Goal: Task Accomplishment & Management: Manage account settings

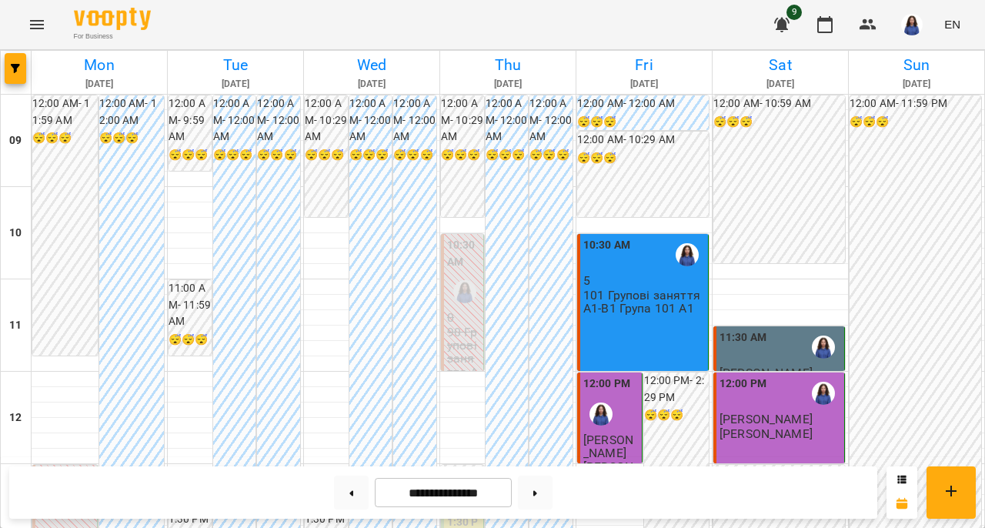
scroll to position [171, 0]
click at [539, 494] on button at bounding box center [535, 493] width 35 height 34
type input "**********"
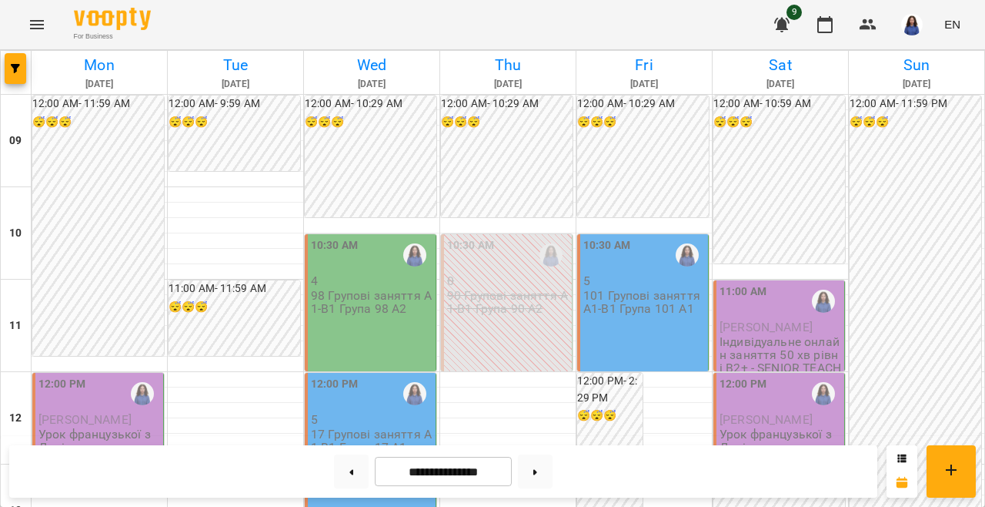
scroll to position [554, 0]
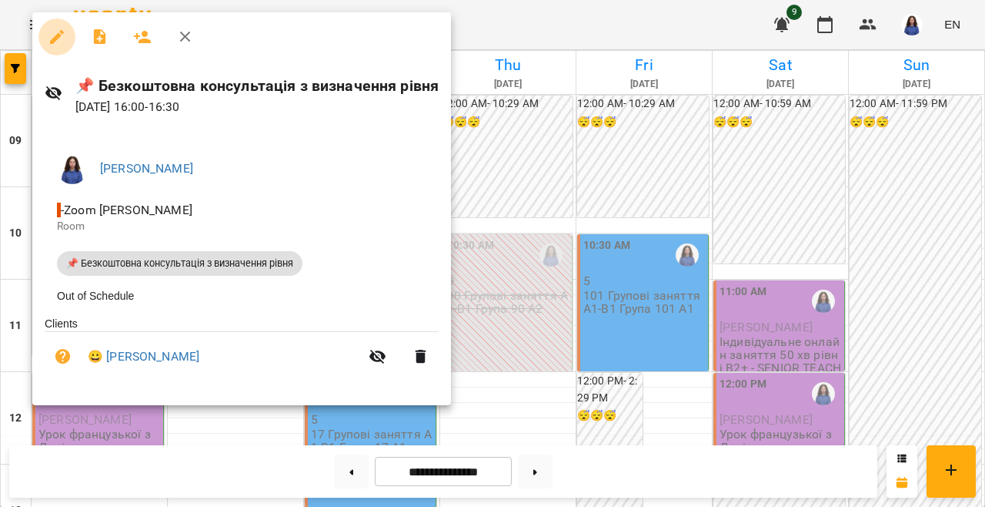
click at [55, 39] on icon "button" at bounding box center [57, 37] width 14 height 14
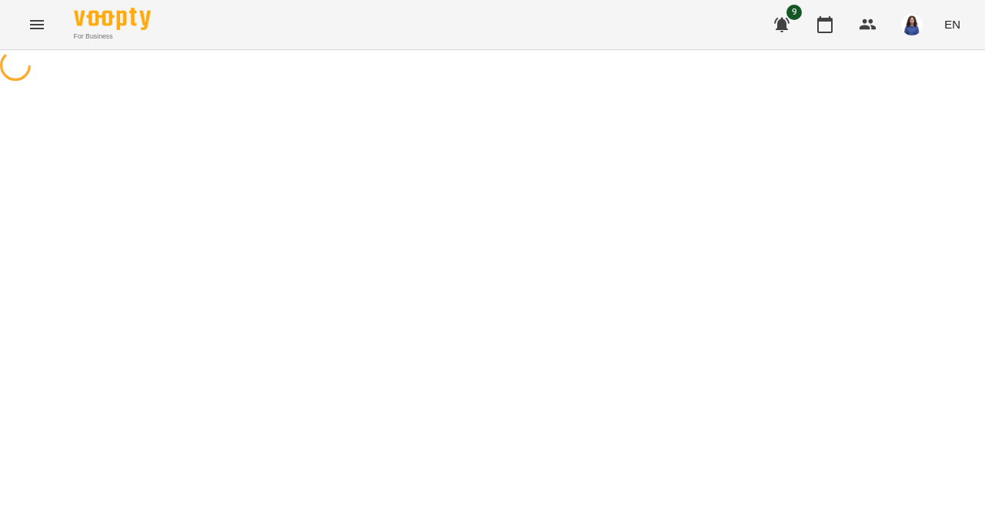
select select "**********"
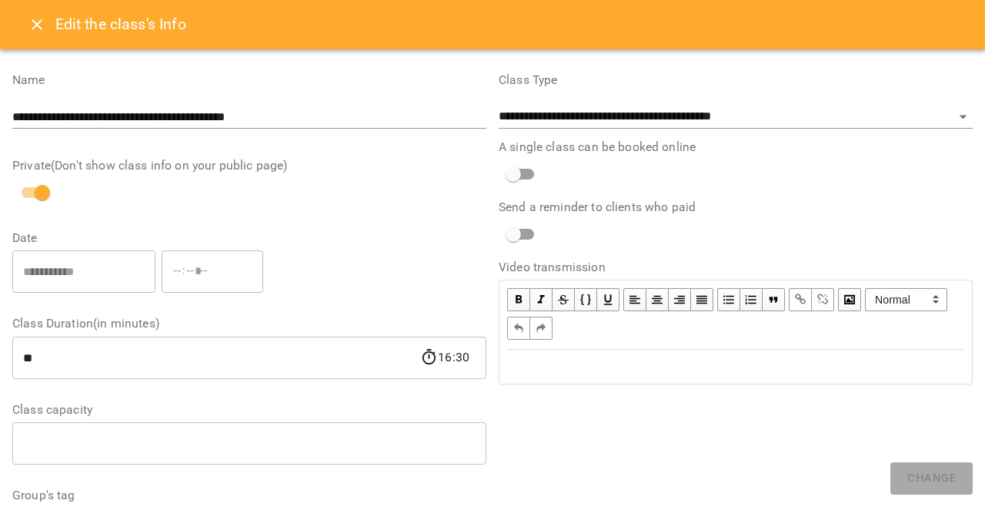
click at [38, 20] on icon "Close" at bounding box center [37, 24] width 18 height 18
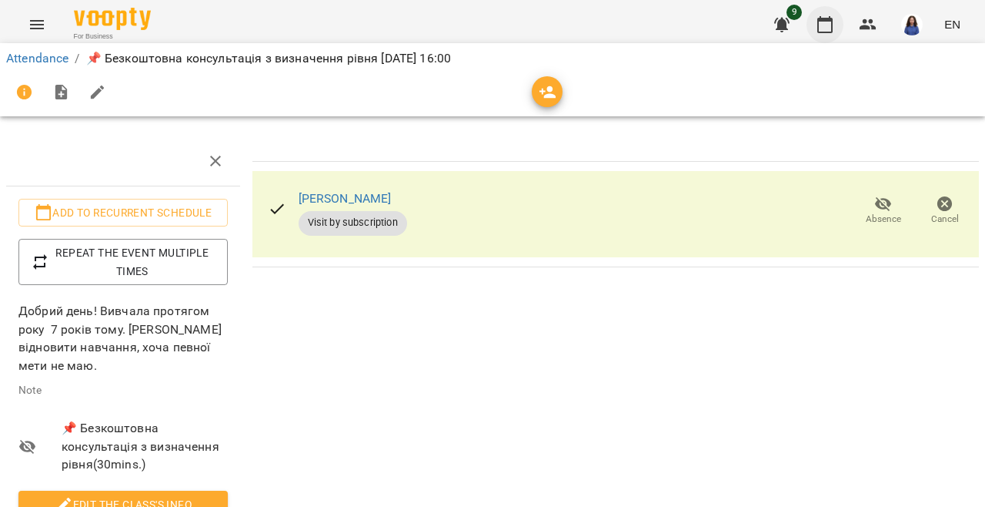
click at [820, 24] on icon "button" at bounding box center [825, 24] width 15 height 17
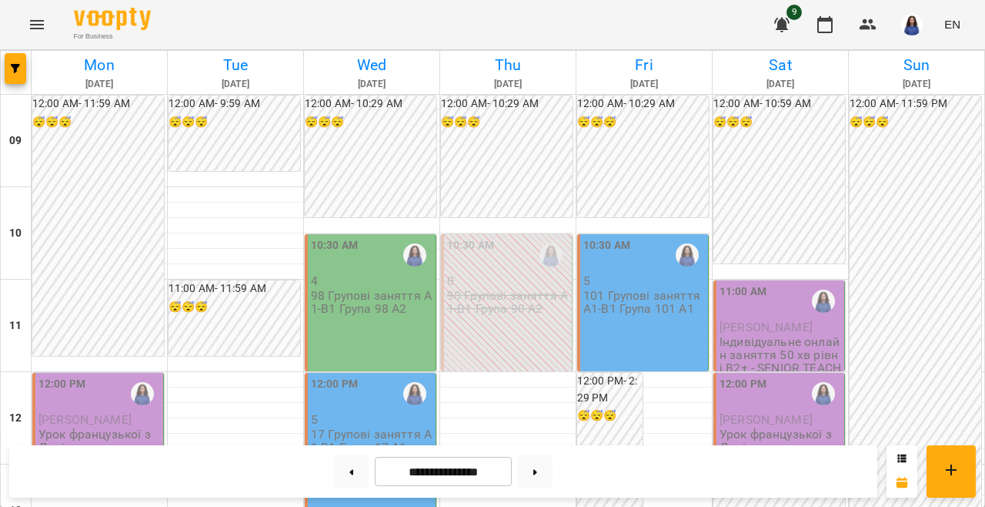
scroll to position [127, 0]
click at [359, 274] on p "4" at bounding box center [372, 280] width 122 height 13
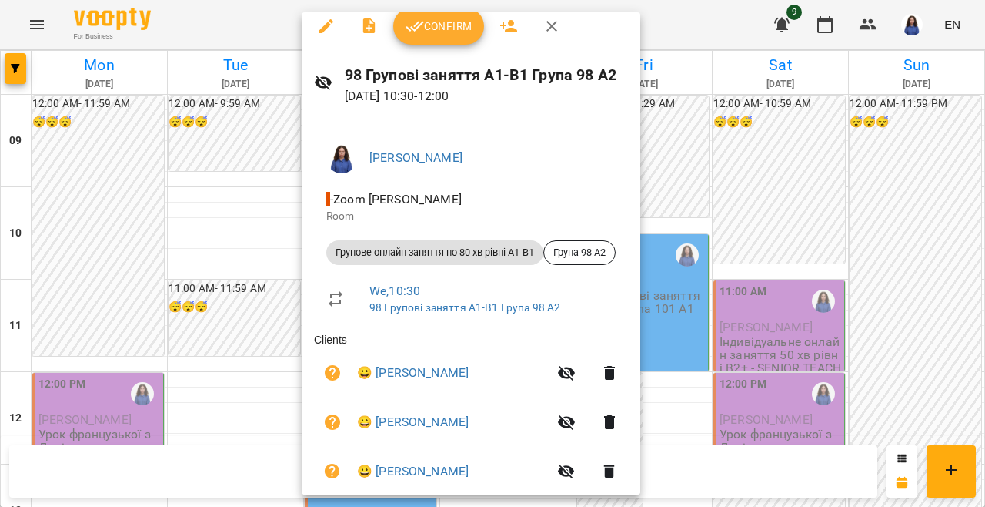
scroll to position [120, 0]
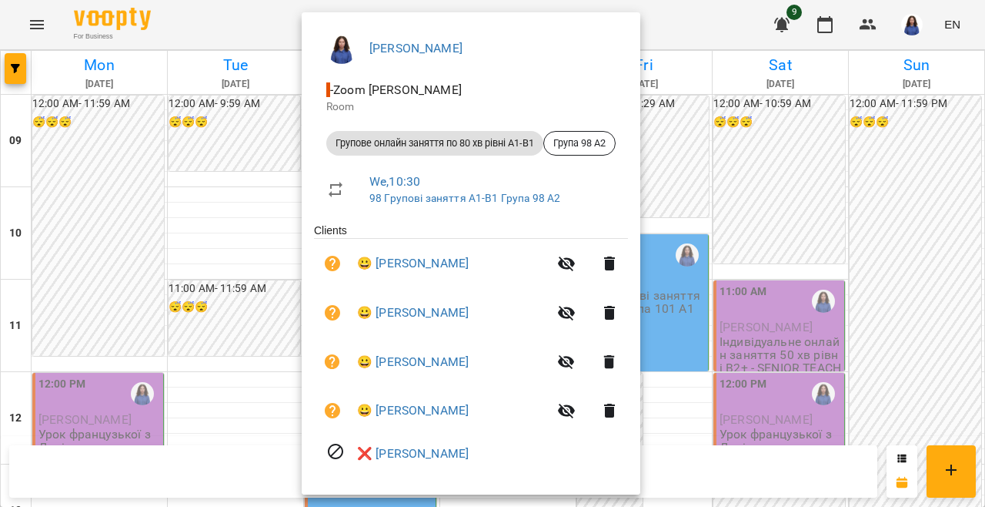
click at [220, 425] on div at bounding box center [492, 253] width 985 height 507
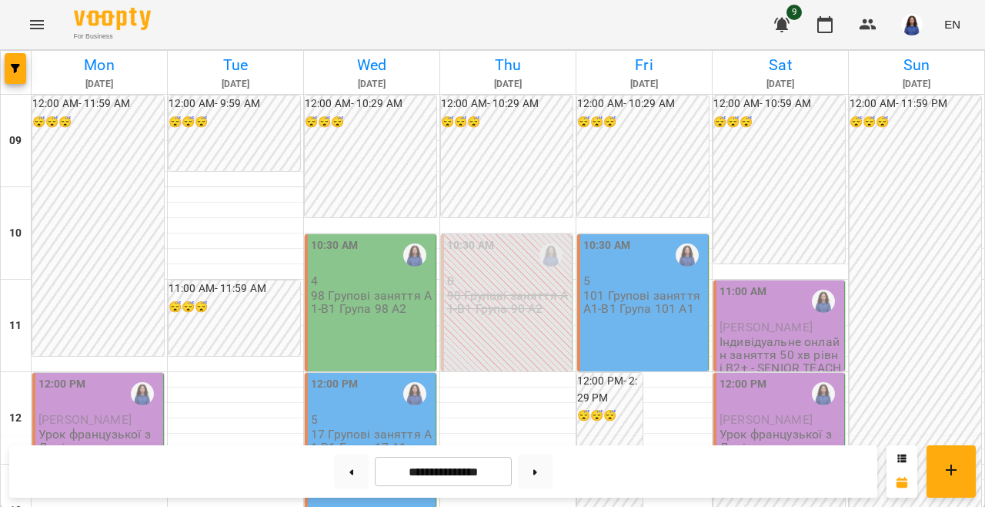
scroll to position [118, 0]
click at [352, 413] on p "5" at bounding box center [372, 419] width 122 height 13
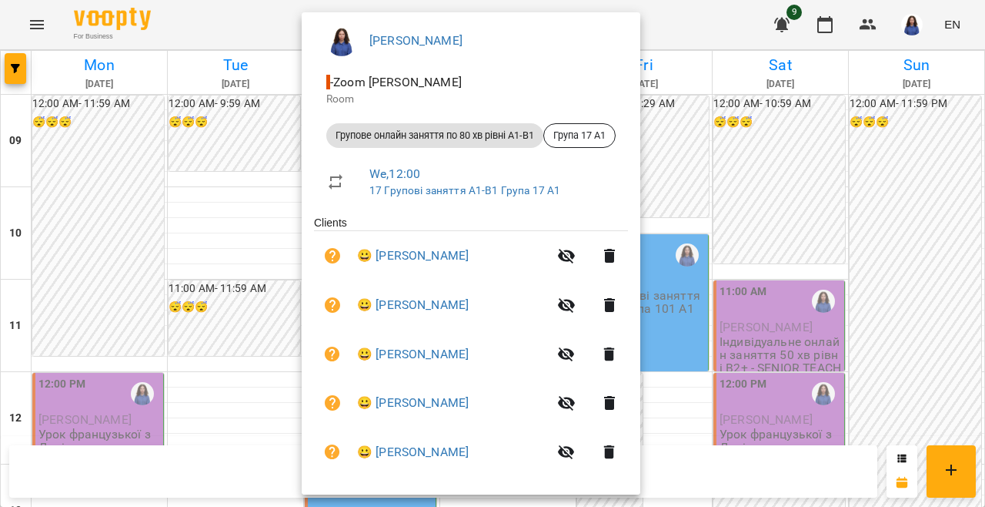
scroll to position [133, 0]
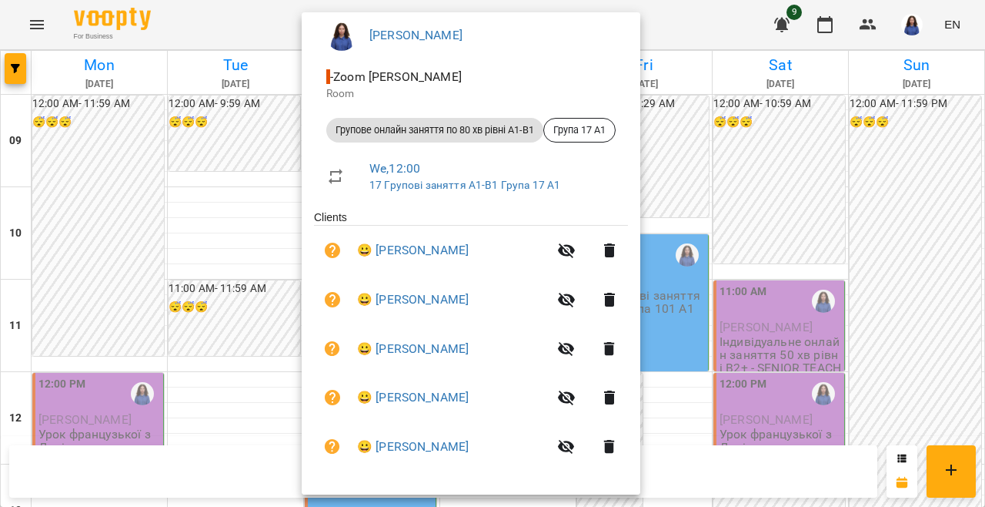
click at [239, 348] on div at bounding box center [492, 253] width 985 height 507
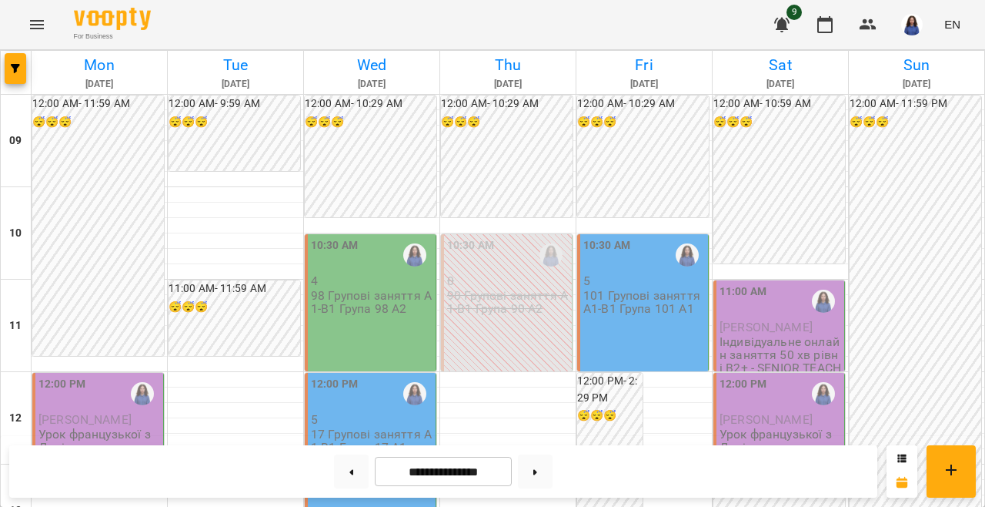
click at [336, 373] on div "12:00 PM 5 17 Групові заняття А1-В1 Група 17 А1" at bounding box center [371, 441] width 132 height 137
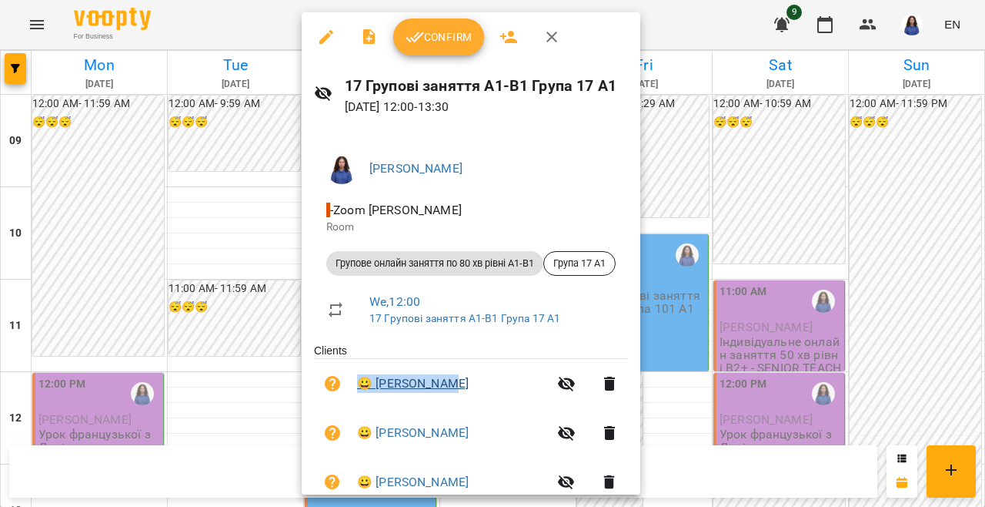
click at [406, 381] on link "😀 Ася Смагіна" at bounding box center [413, 383] width 112 height 18
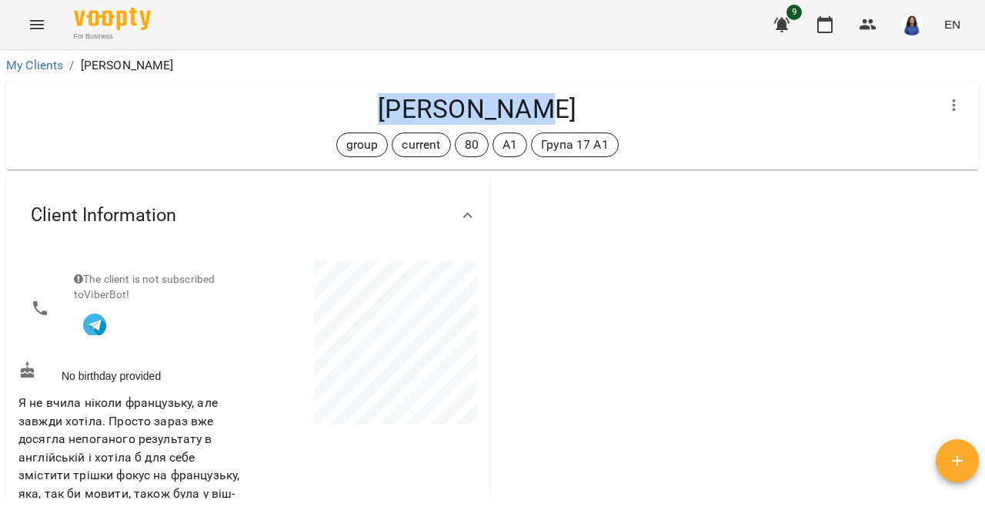
drag, startPoint x: 396, startPoint y: 106, endPoint x: 625, endPoint y: 107, distance: 229.4
click at [625, 107] on h4 "[PERSON_NAME]" at bounding box center [477, 109] width 918 height 32
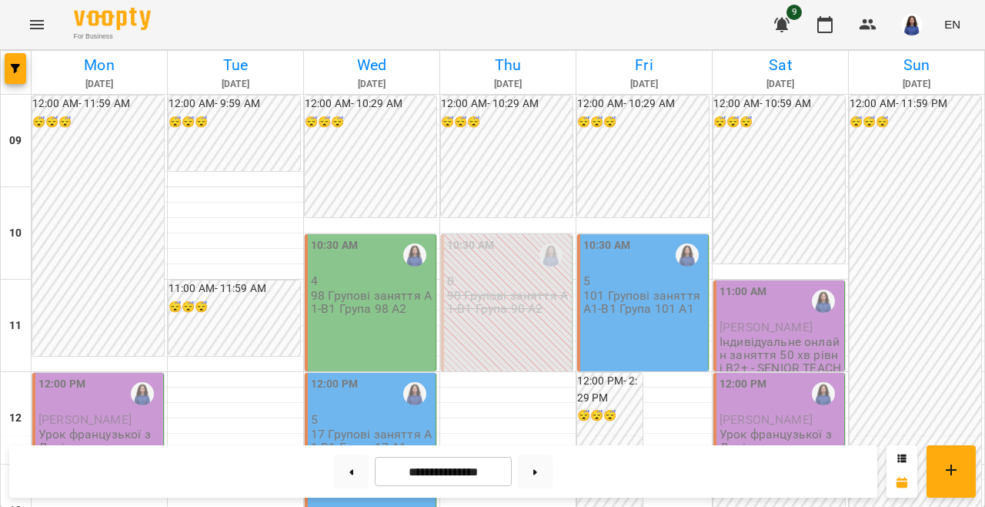
scroll to position [12, 0]
click at [360, 377] on div "12:00 PM" at bounding box center [372, 393] width 122 height 35
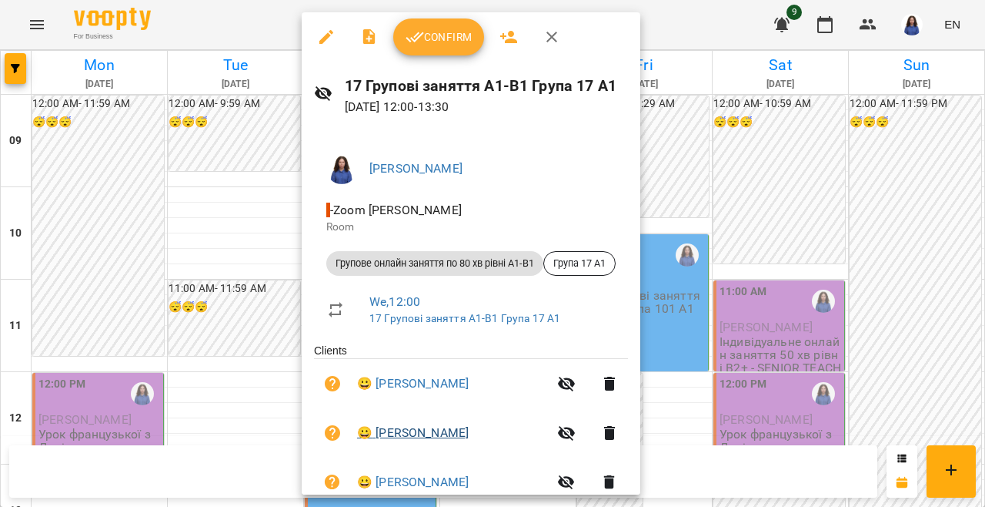
click at [417, 437] on link "😀 [PERSON_NAME]" at bounding box center [413, 432] width 112 height 18
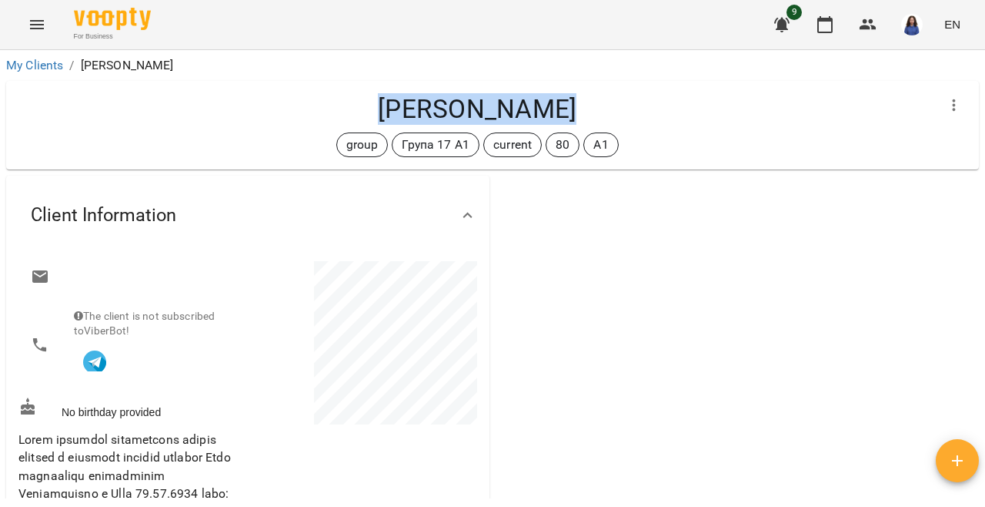
drag, startPoint x: 384, startPoint y: 105, endPoint x: 608, endPoint y: 105, distance: 224.0
click at [608, 105] on h4 "[PERSON_NAME]" at bounding box center [477, 109] width 918 height 32
copy h4 "[PERSON_NAME]"
click at [123, 24] on img at bounding box center [112, 19] width 77 height 22
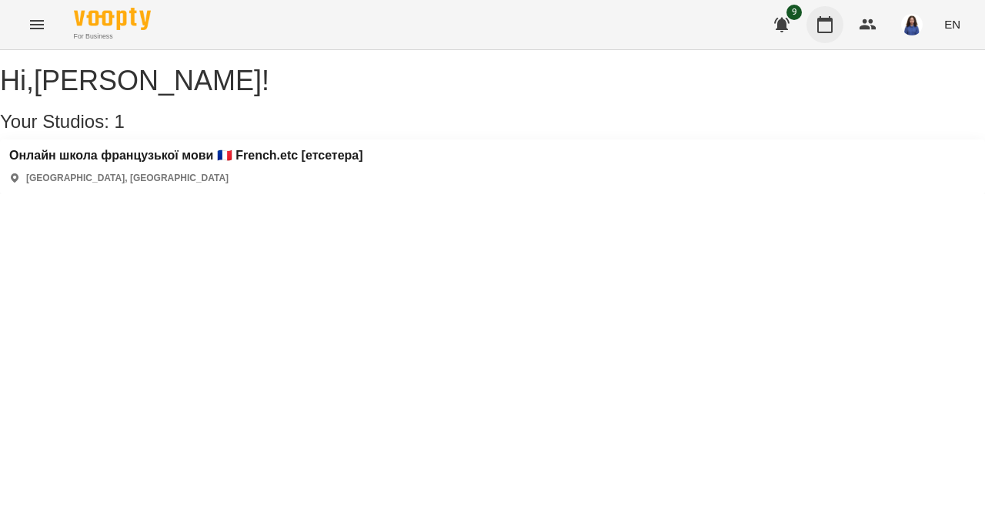
click at [818, 21] on icon "button" at bounding box center [825, 24] width 18 height 18
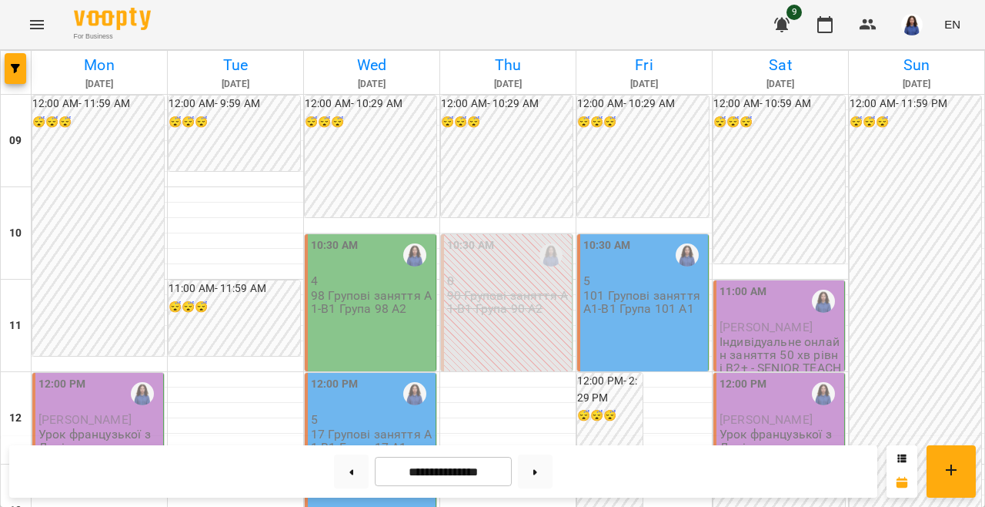
click at [340, 420] on p "5" at bounding box center [372, 419] width 122 height 13
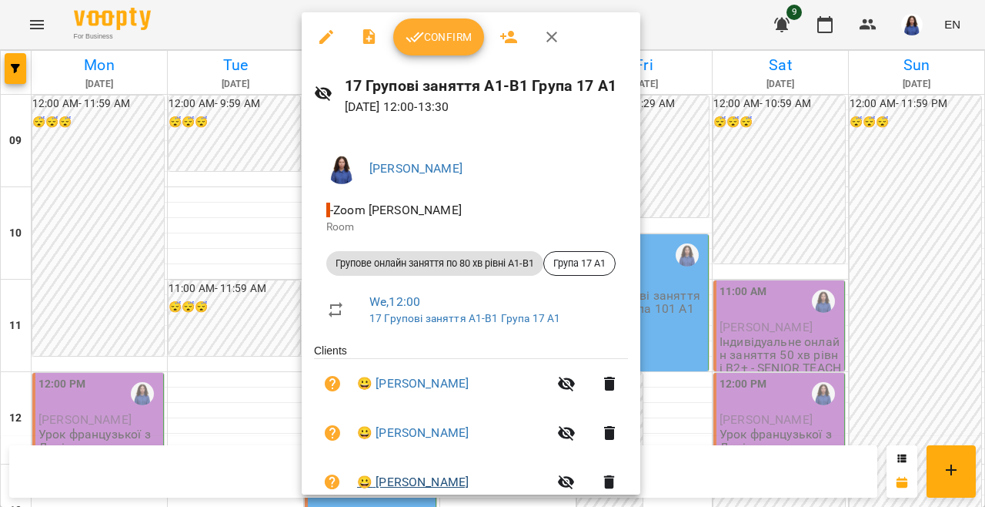
click at [419, 480] on link "😀 [PERSON_NAME]" at bounding box center [413, 482] width 112 height 18
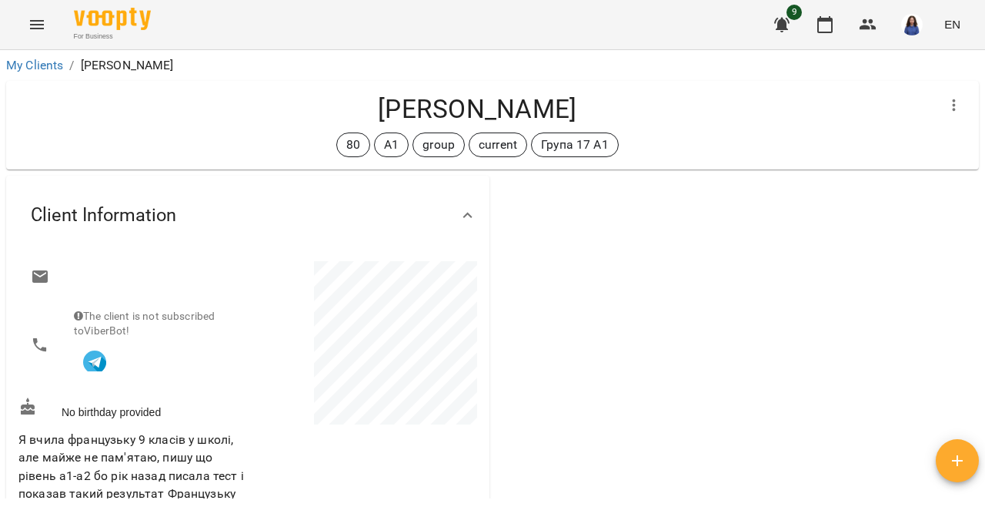
drag, startPoint x: 380, startPoint y: 109, endPoint x: 648, endPoint y: 110, distance: 268.7
click at [648, 110] on h4 "[PERSON_NAME]" at bounding box center [477, 109] width 918 height 32
copy h4 "[PERSON_NAME]"
click at [822, 25] on icon "button" at bounding box center [825, 24] width 18 height 18
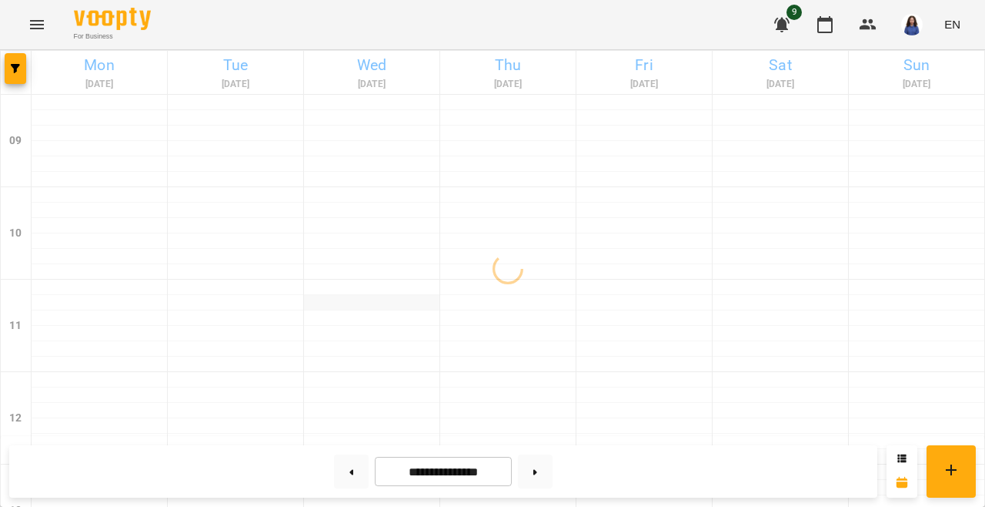
scroll to position [3, 0]
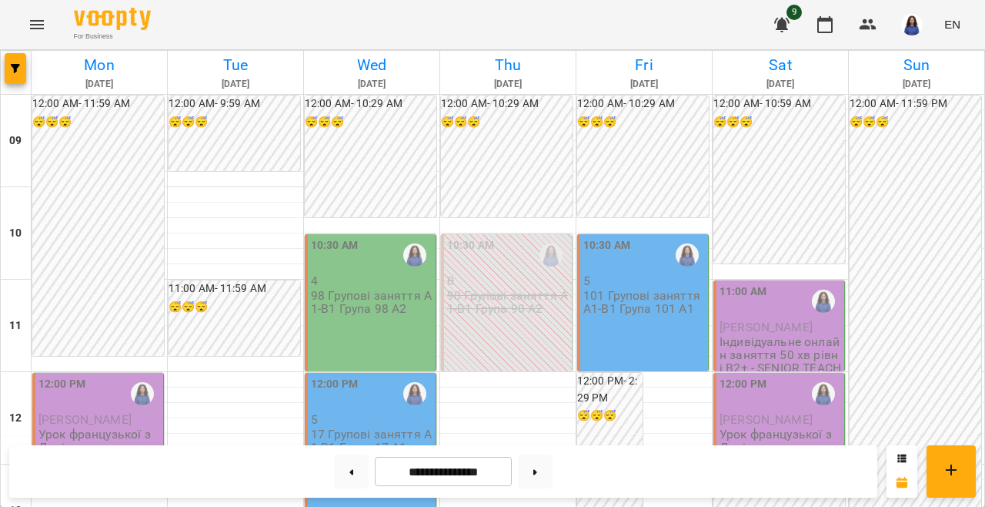
click at [363, 386] on div "12:00 PM" at bounding box center [372, 393] width 122 height 35
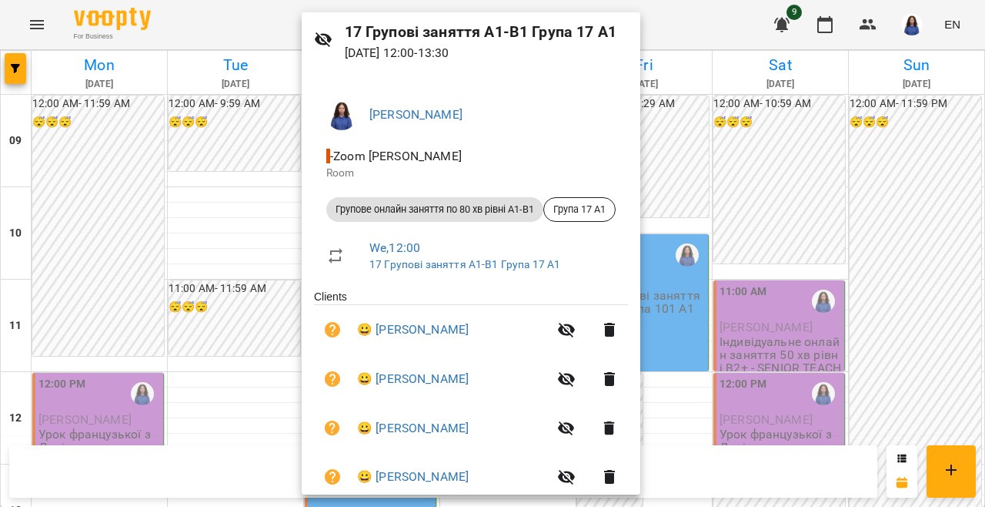
scroll to position [129, 0]
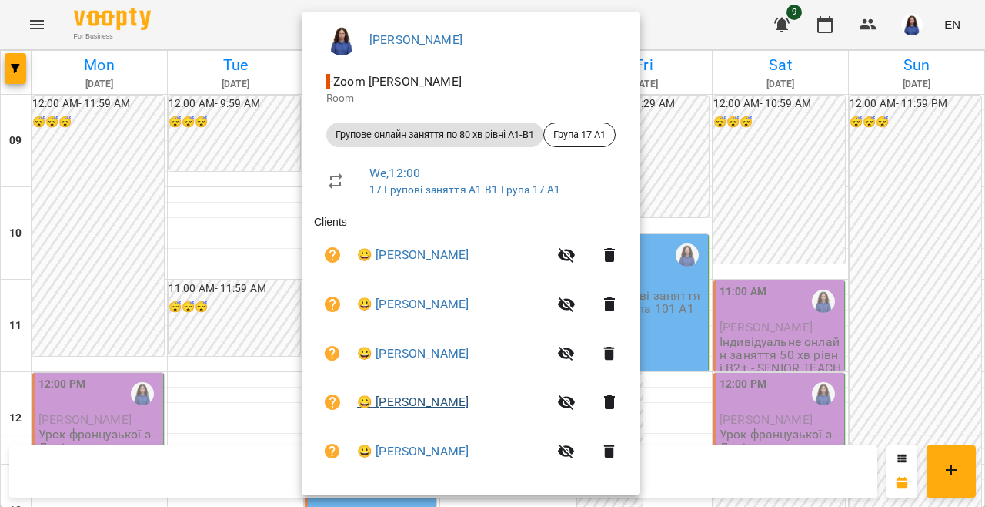
click at [431, 399] on link "😀 [PERSON_NAME]" at bounding box center [413, 402] width 112 height 18
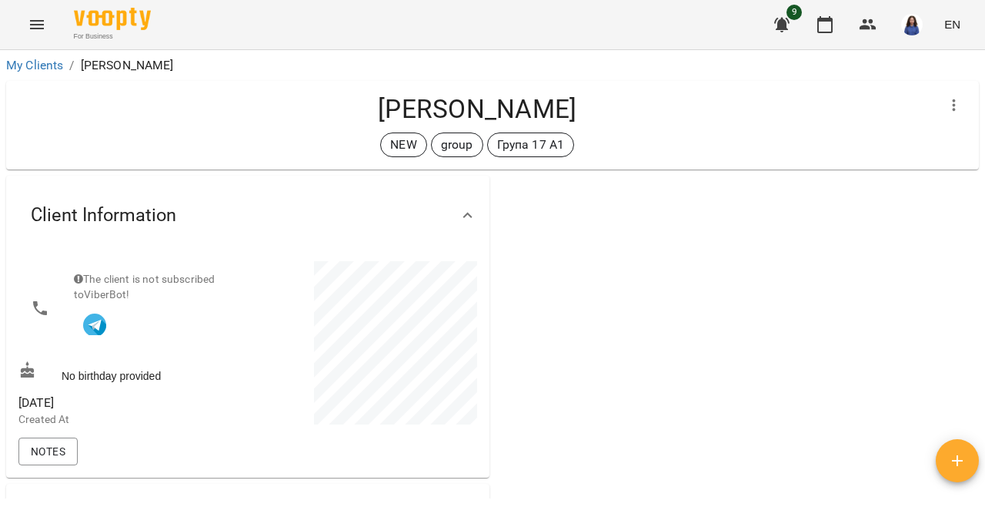
drag, startPoint x: 380, startPoint y: 105, endPoint x: 631, endPoint y: 108, distance: 251.8
click at [631, 108] on h4 "[PERSON_NAME]" at bounding box center [477, 109] width 918 height 32
copy h4 "[PERSON_NAME]"
click at [614, 316] on div at bounding box center [738, 514] width 490 height 685
click at [822, 22] on icon "button" at bounding box center [825, 24] width 18 height 18
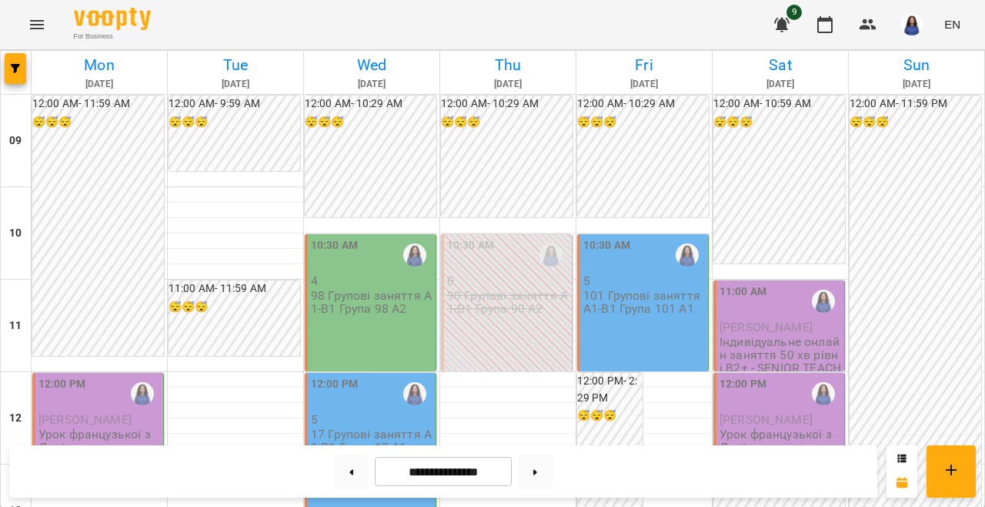
click at [363, 396] on div "12:00 PM" at bounding box center [372, 393] width 122 height 35
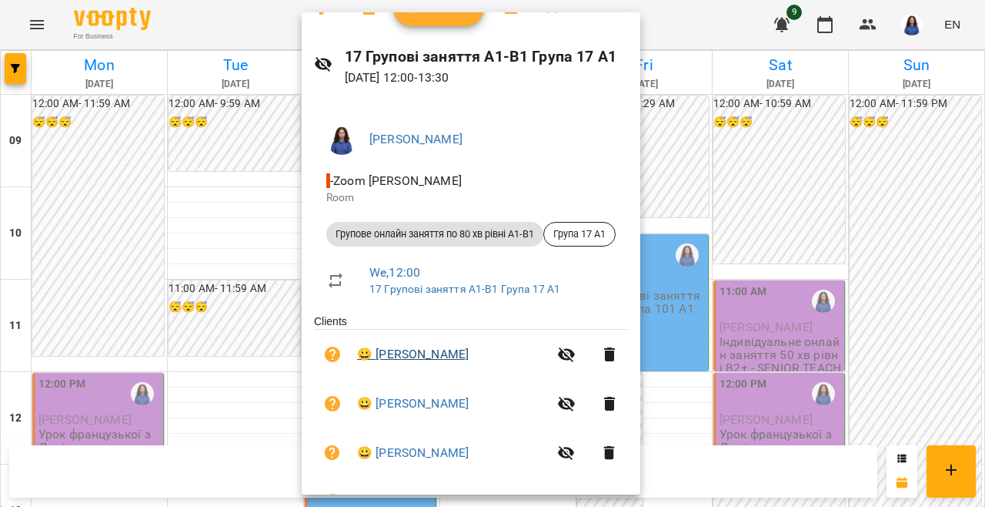
scroll to position [133, 0]
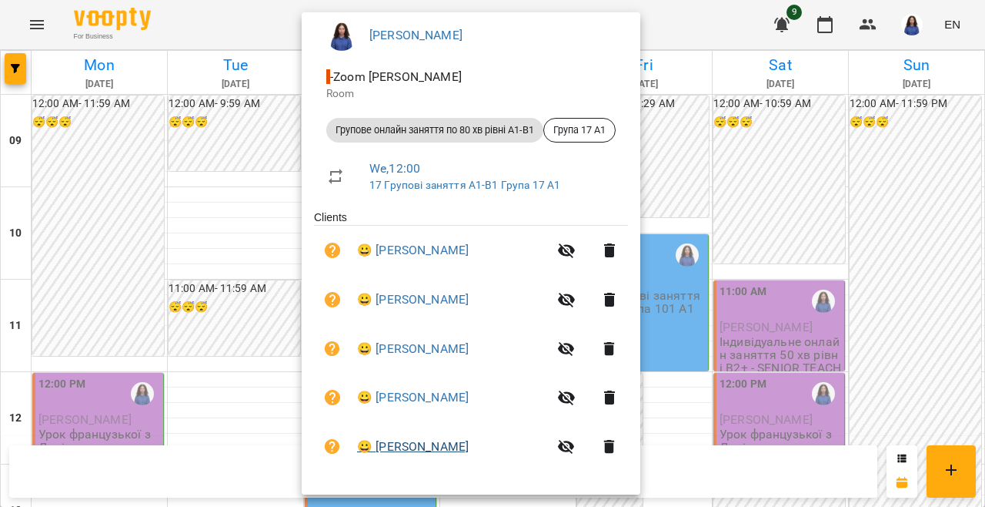
click at [411, 447] on link "😀 [PERSON_NAME]" at bounding box center [413, 446] width 112 height 18
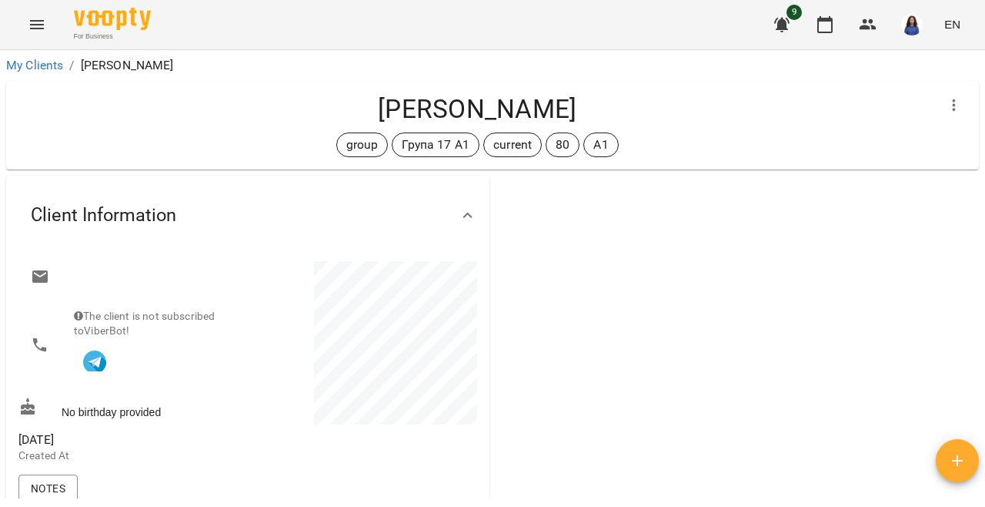
drag, startPoint x: 368, startPoint y: 95, endPoint x: 677, endPoint y: 96, distance: 309.5
click at [677, 96] on h4 "[PERSON_NAME]" at bounding box center [477, 109] width 918 height 32
copy h4 "[PERSON_NAME]"
click at [828, 15] on icon "button" at bounding box center [825, 24] width 18 height 18
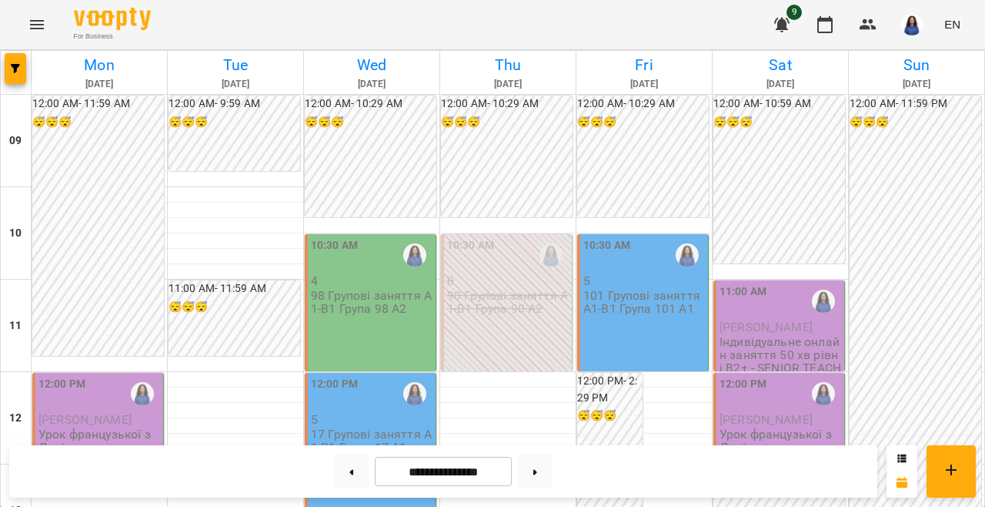
scroll to position [132, 0]
click at [648, 289] on p "101 Групові заняття А1-В1 Група 101 А1" at bounding box center [645, 302] width 122 height 27
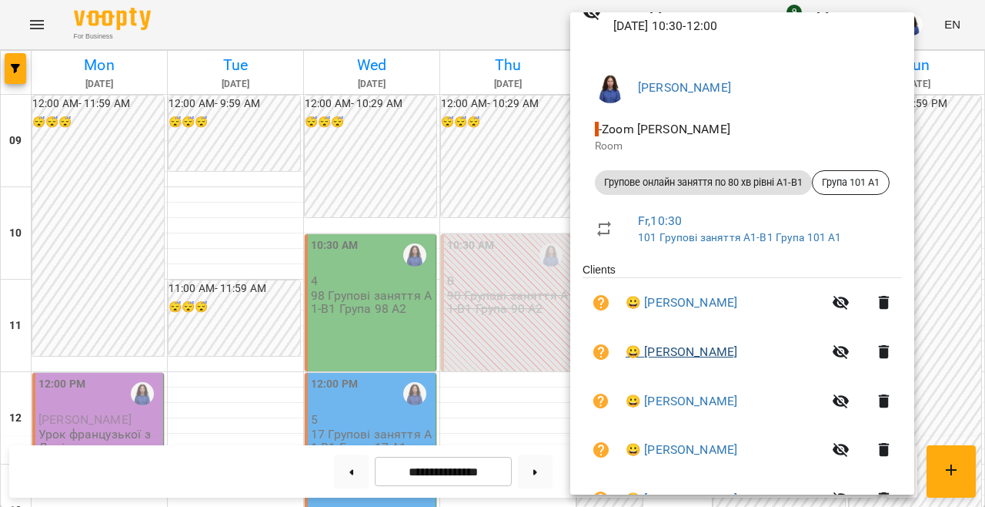
scroll to position [105, 0]
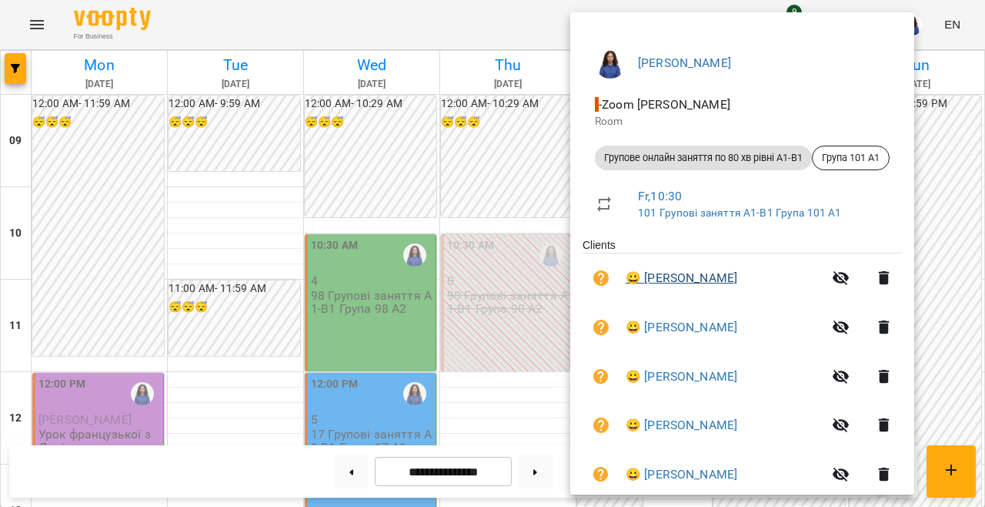
click at [654, 281] on link "😀 [PERSON_NAME]" at bounding box center [682, 278] width 112 height 18
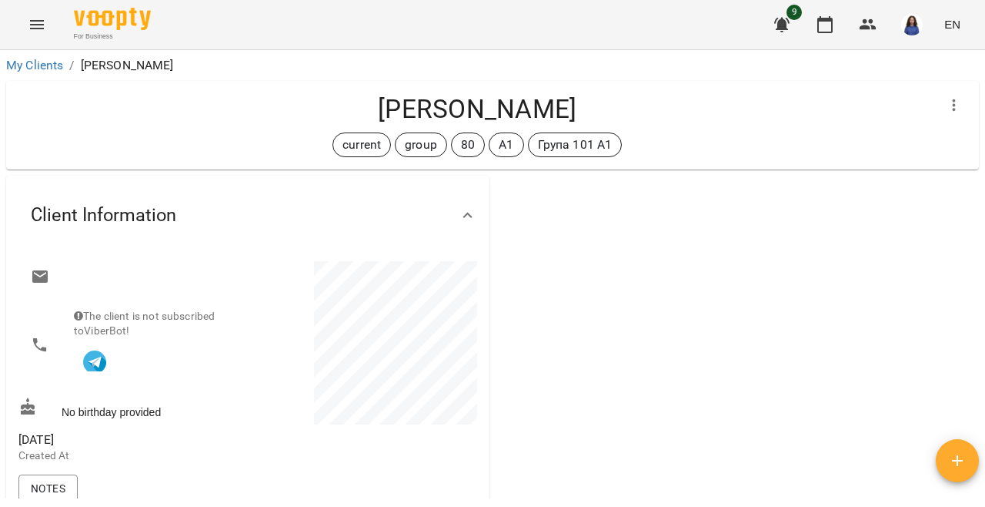
drag, startPoint x: 340, startPoint y: 112, endPoint x: 635, endPoint y: 101, distance: 295.1
click at [635, 101] on h4 "[PERSON_NAME]" at bounding box center [477, 109] width 918 height 32
copy h4 "[PERSON_NAME]"
click at [820, 23] on icon "button" at bounding box center [825, 24] width 15 height 17
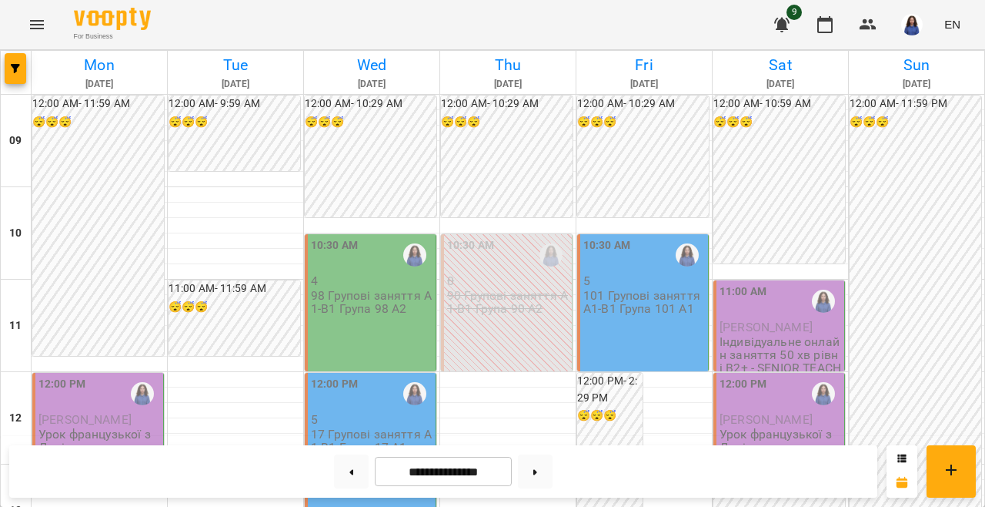
click at [664, 315] on div "10:30 AM 5 101 Групові заняття А1-В1 Група 101 А1" at bounding box center [643, 302] width 132 height 137
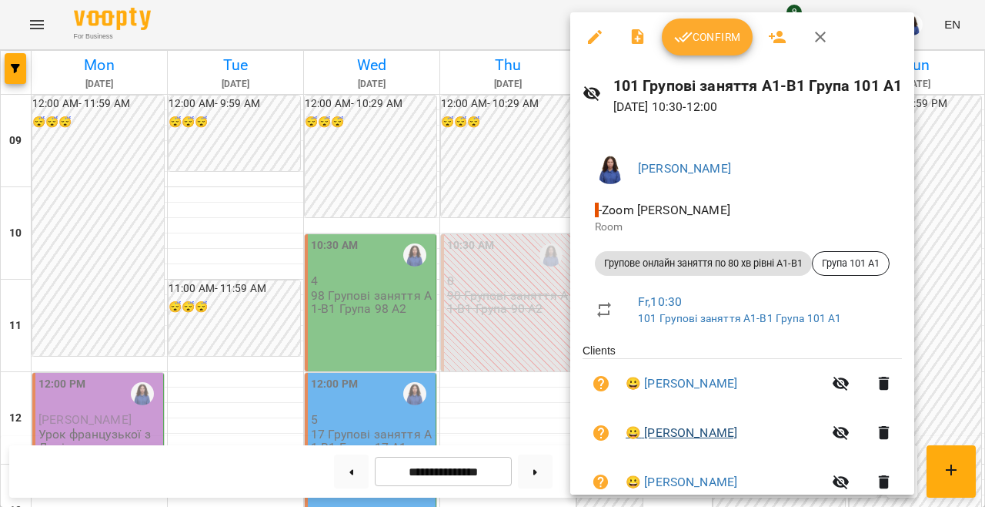
click at [658, 430] on link "😀 [PERSON_NAME]" at bounding box center [682, 432] width 112 height 18
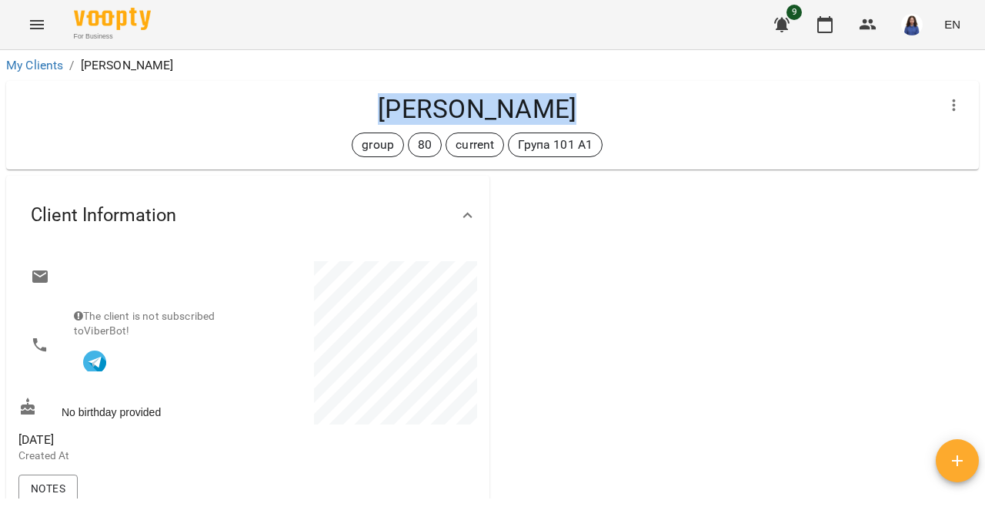
drag, startPoint x: 379, startPoint y: 98, endPoint x: 621, endPoint y: 98, distance: 242.5
click at [621, 98] on h4 "[PERSON_NAME]" at bounding box center [477, 109] width 918 height 32
copy h4 "[PERSON_NAME]"
click at [824, 21] on icon "button" at bounding box center [825, 24] width 15 height 17
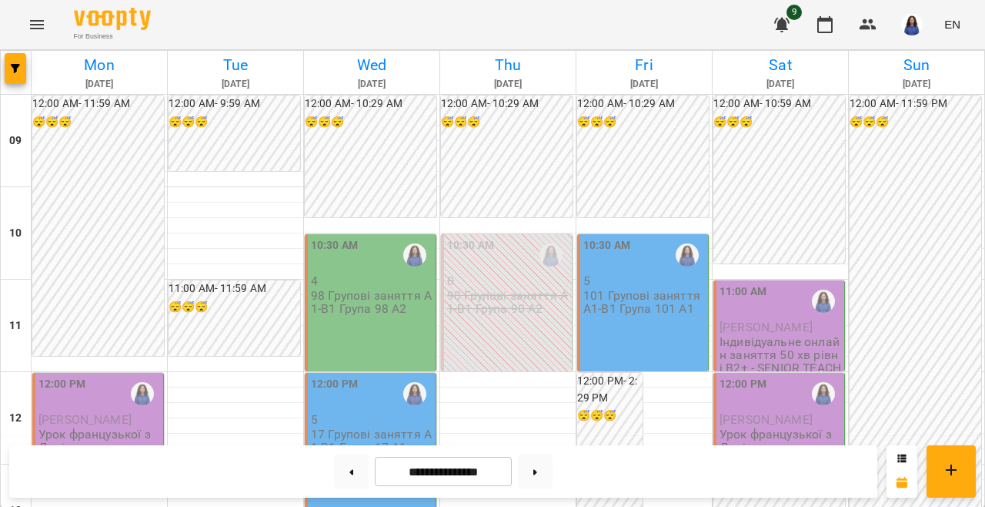
click at [632, 303] on p "101 Групові заняття А1-В1 Група 101 А1" at bounding box center [645, 302] width 122 height 27
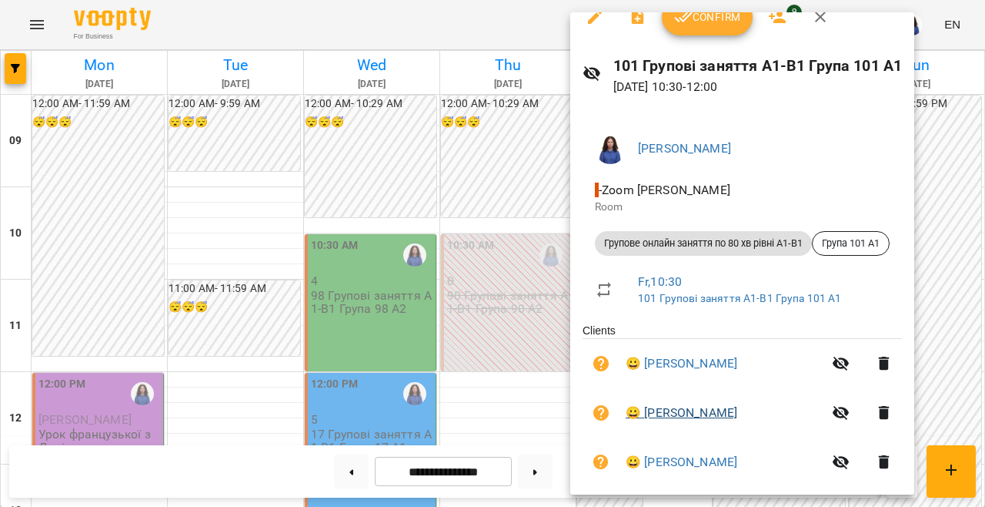
scroll to position [79, 0]
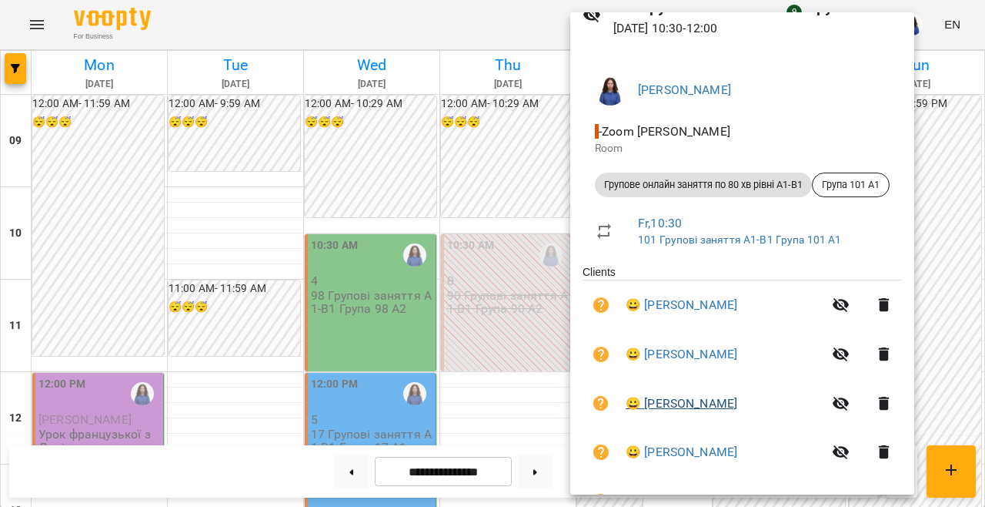
click at [688, 399] on link "😀 [PERSON_NAME]" at bounding box center [682, 403] width 112 height 18
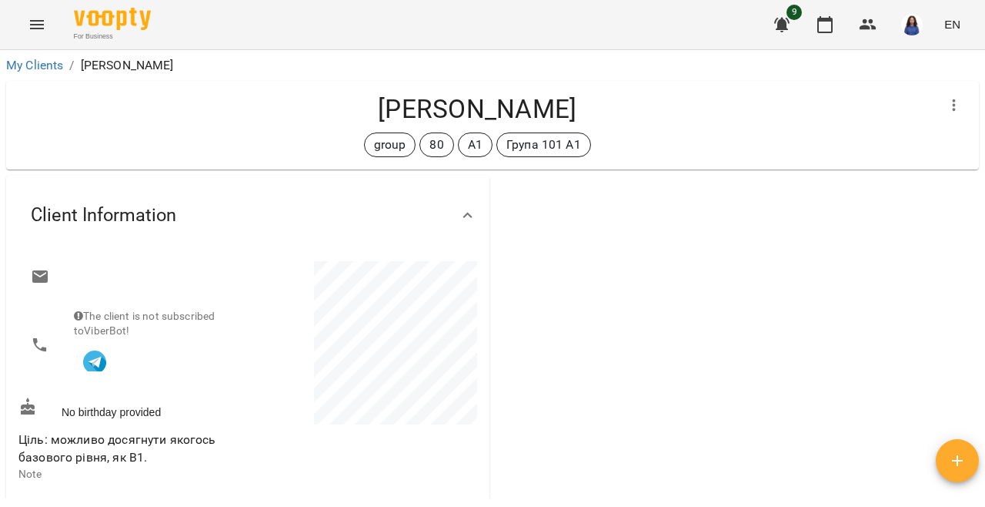
drag, startPoint x: 350, startPoint y: 99, endPoint x: 657, endPoint y: 99, distance: 306.4
click at [657, 99] on h4 "[PERSON_NAME]" at bounding box center [477, 109] width 918 height 32
copy h4 "[PERSON_NAME]"
click at [820, 22] on icon "button" at bounding box center [825, 24] width 15 height 17
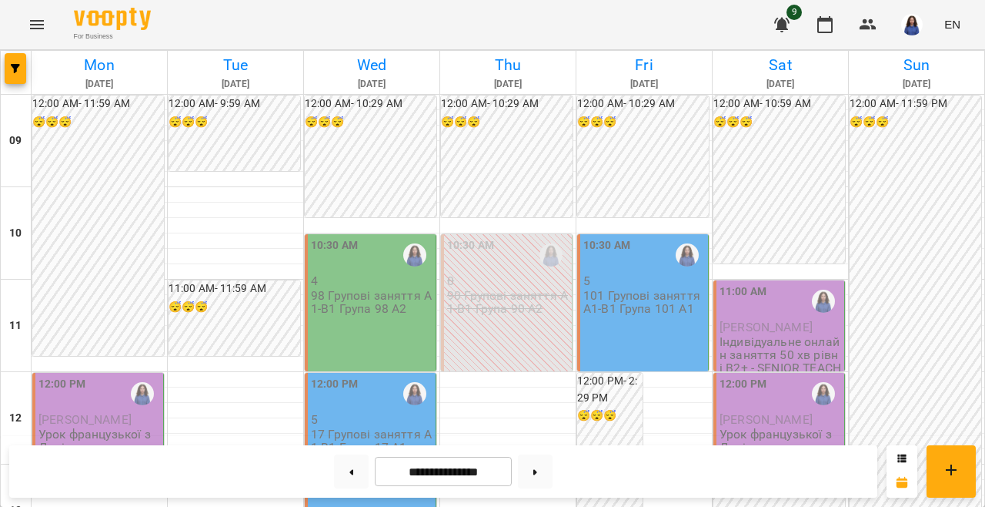
click at [651, 334] on div "10:30 AM 5 101 Групові заняття А1-В1 Група 101 А1" at bounding box center [643, 302] width 132 height 137
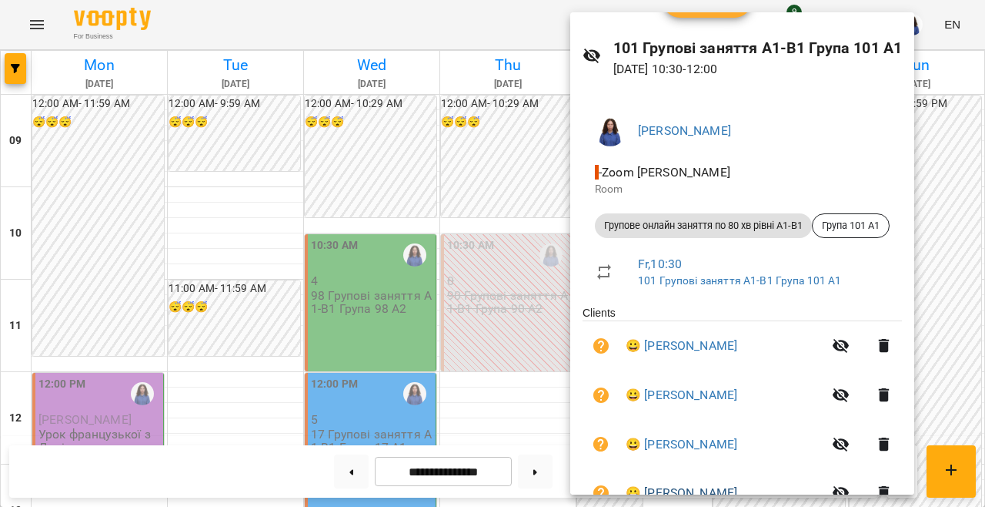
scroll to position [89, 0]
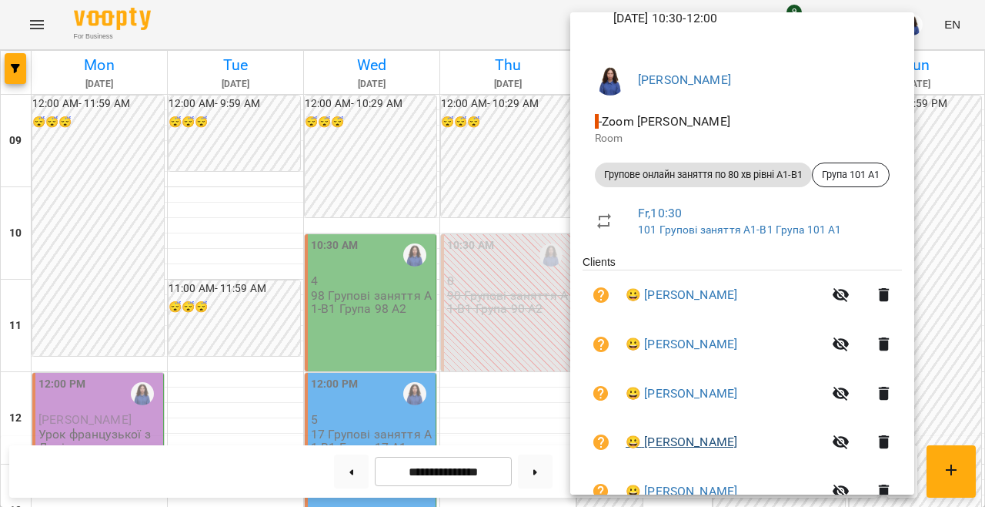
click at [664, 443] on link "😀 [PERSON_NAME]" at bounding box center [682, 442] width 112 height 18
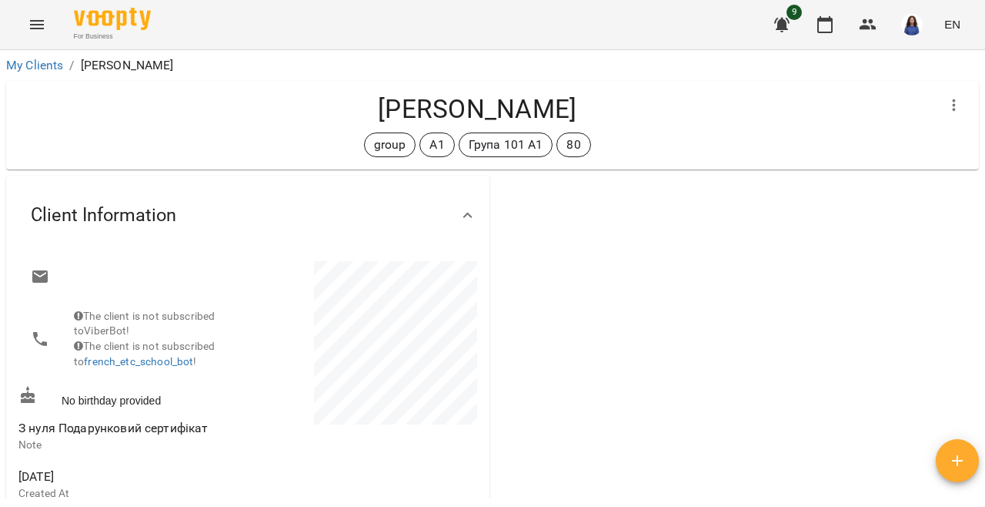
drag, startPoint x: 363, startPoint y: 113, endPoint x: 691, endPoint y: 105, distance: 328.8
click at [691, 105] on h4 "[PERSON_NAME]" at bounding box center [477, 109] width 918 height 32
copy h4 "[PERSON_NAME]"
click at [825, 27] on icon "button" at bounding box center [825, 24] width 18 height 18
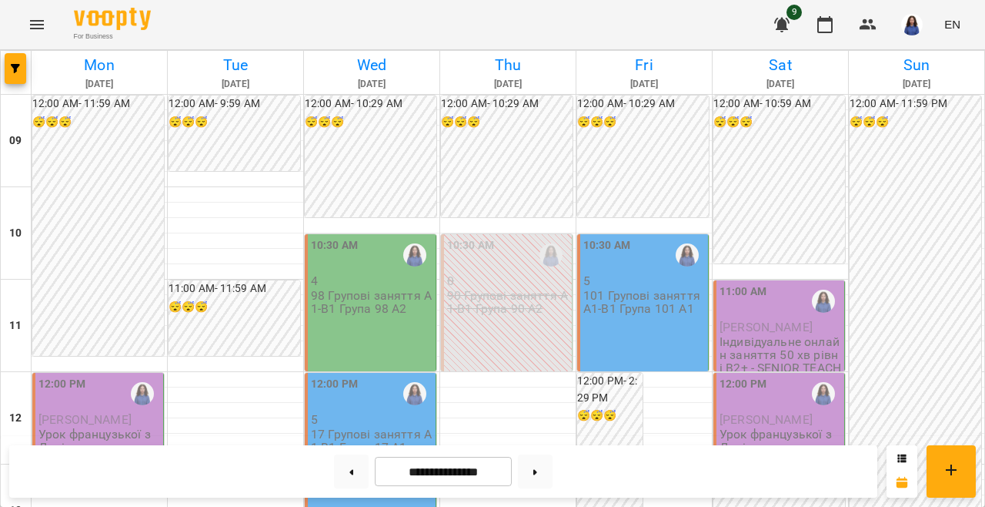
click at [656, 295] on p "101 Групові заняття А1-В1 Група 101 А1" at bounding box center [645, 302] width 122 height 27
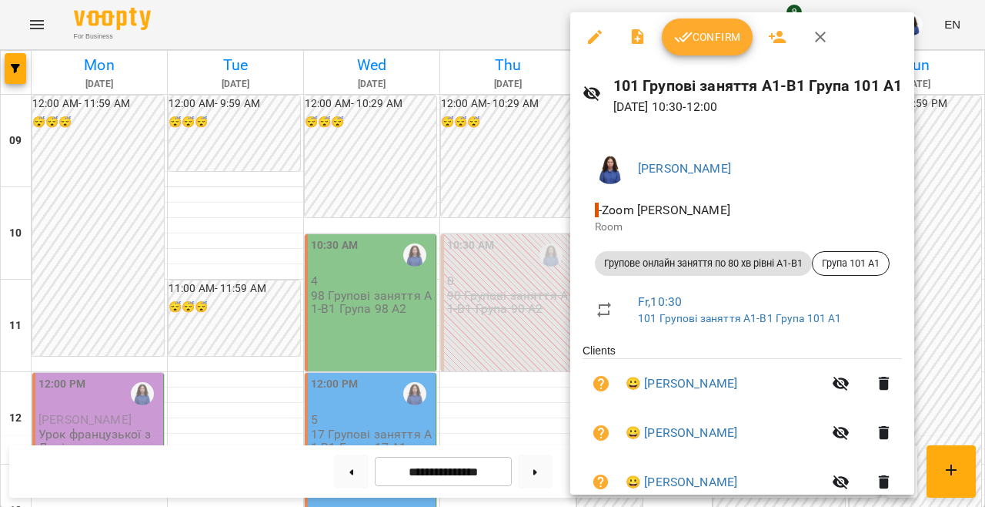
scroll to position [133, 0]
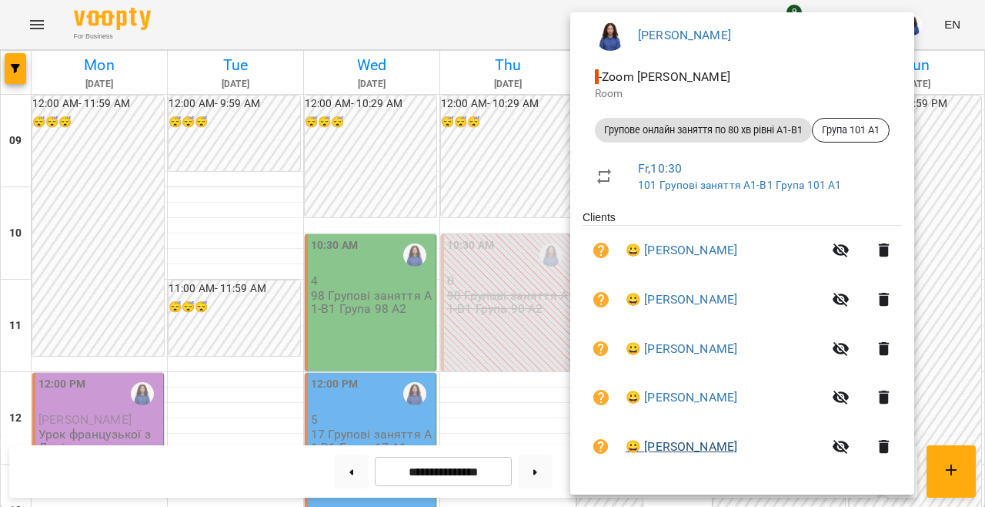
click at [684, 444] on link "😀 [PERSON_NAME]" at bounding box center [682, 446] width 112 height 18
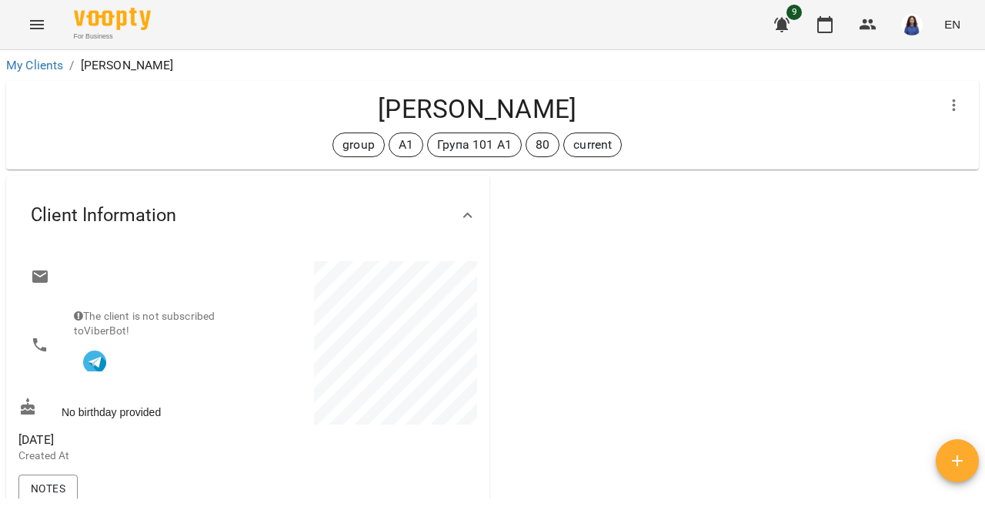
drag, startPoint x: 365, startPoint y: 111, endPoint x: 680, endPoint y: 111, distance: 314.9
click at [680, 111] on h4 "[PERSON_NAME]" at bounding box center [477, 109] width 918 height 32
copy h4 "[PERSON_NAME]"
click at [818, 19] on icon "button" at bounding box center [825, 24] width 18 height 18
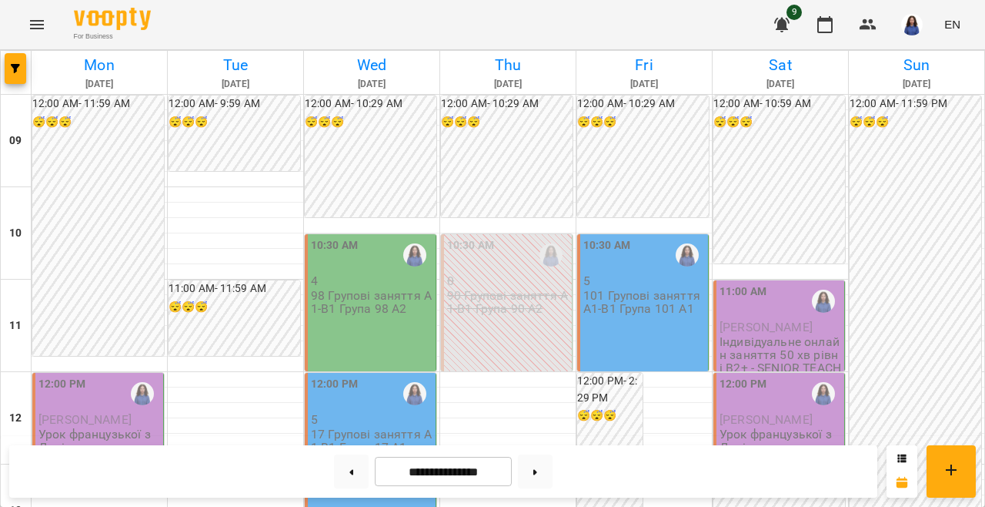
scroll to position [323, 0]
